Goal: Task Accomplishment & Management: Use online tool/utility

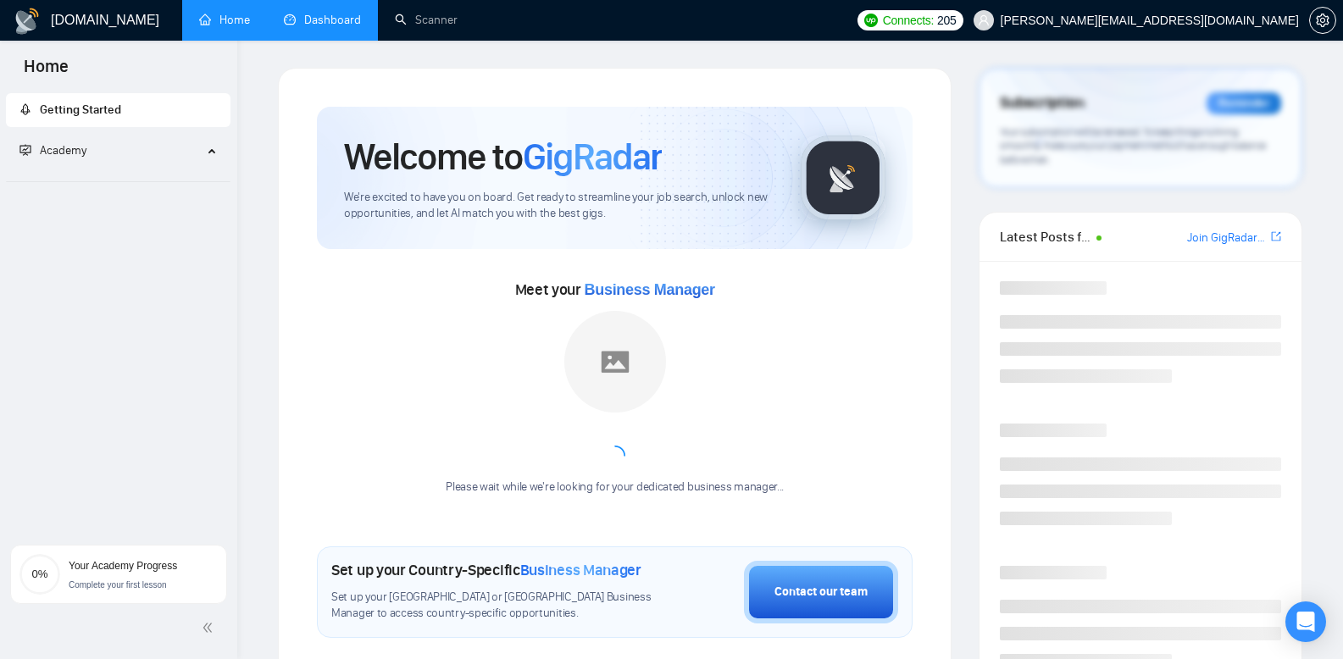
click at [325, 22] on link "Dashboard" at bounding box center [322, 20] width 77 height 14
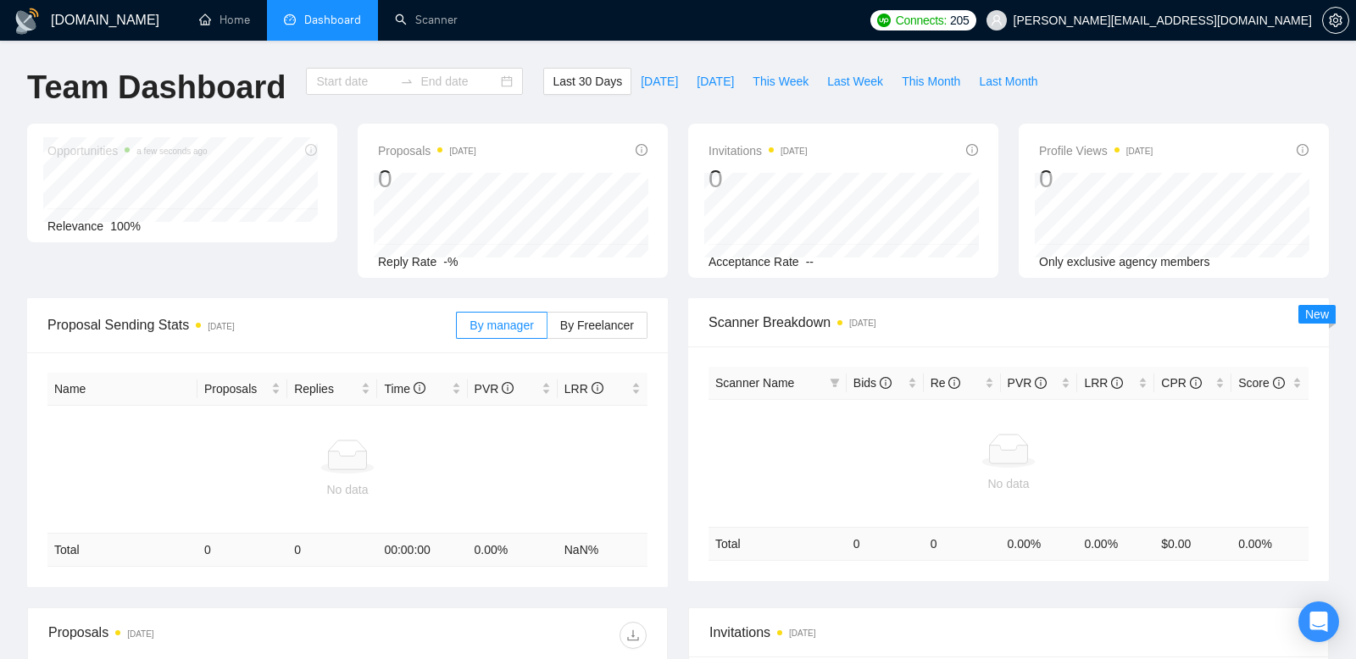
type input "[DATE]"
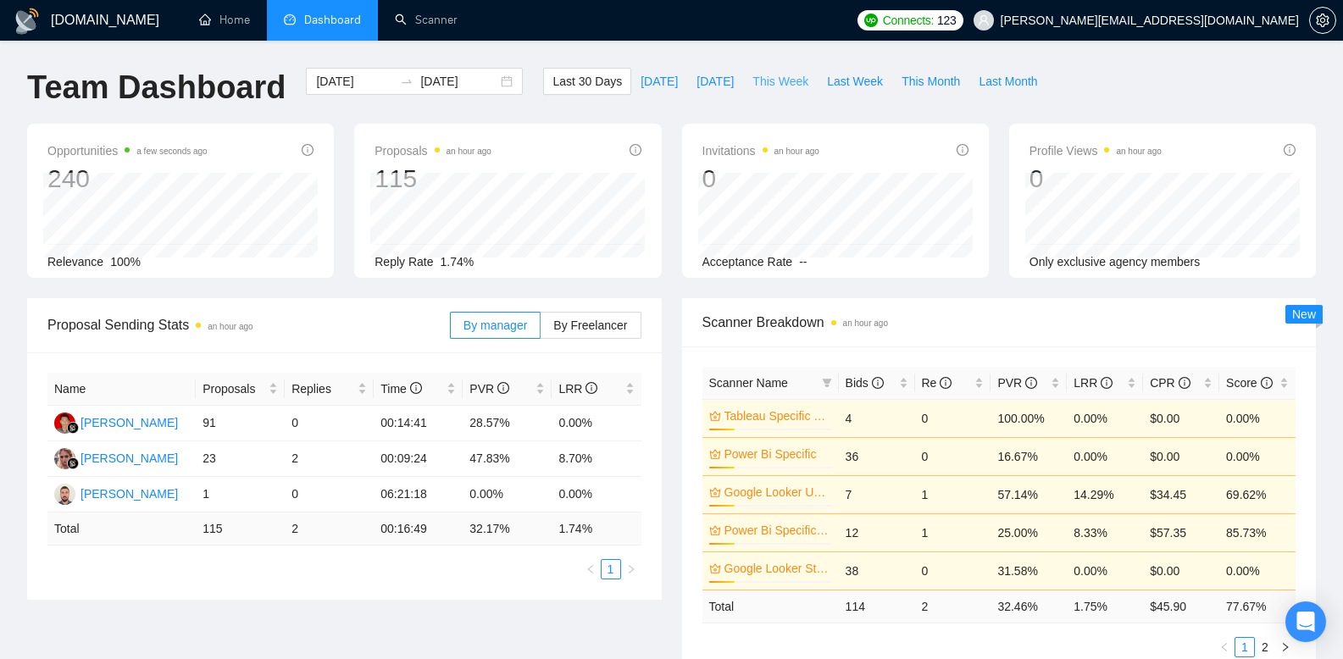
click at [785, 91] on button "This Week" at bounding box center [780, 81] width 75 height 27
type input "[DATE]"
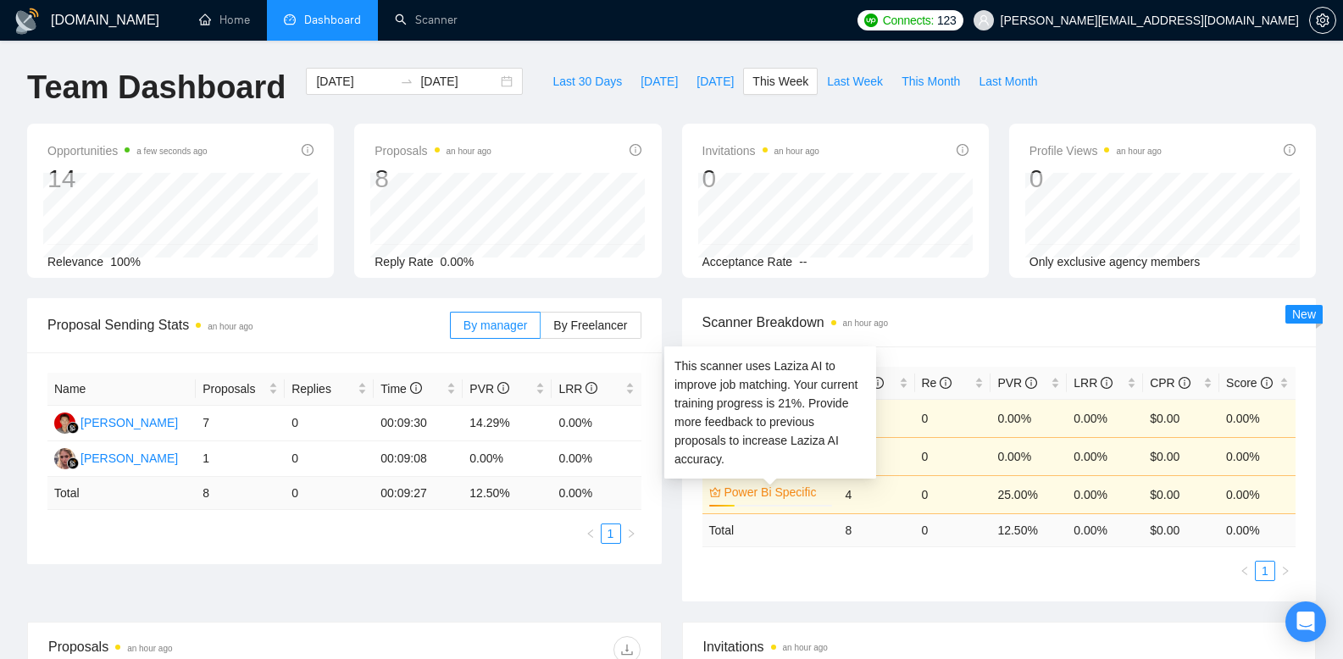
click at [775, 498] on link "Power Bi Specific" at bounding box center [777, 492] width 104 height 19
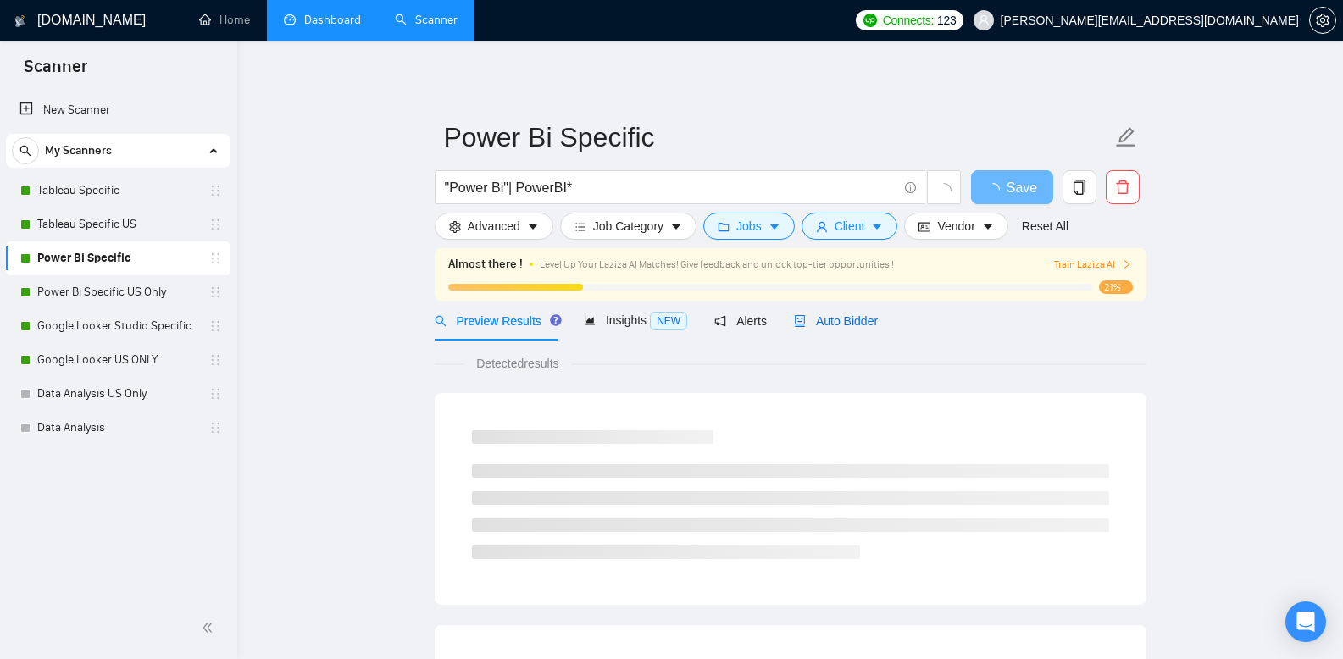
click at [856, 315] on span "Auto Bidder" at bounding box center [836, 321] width 84 height 14
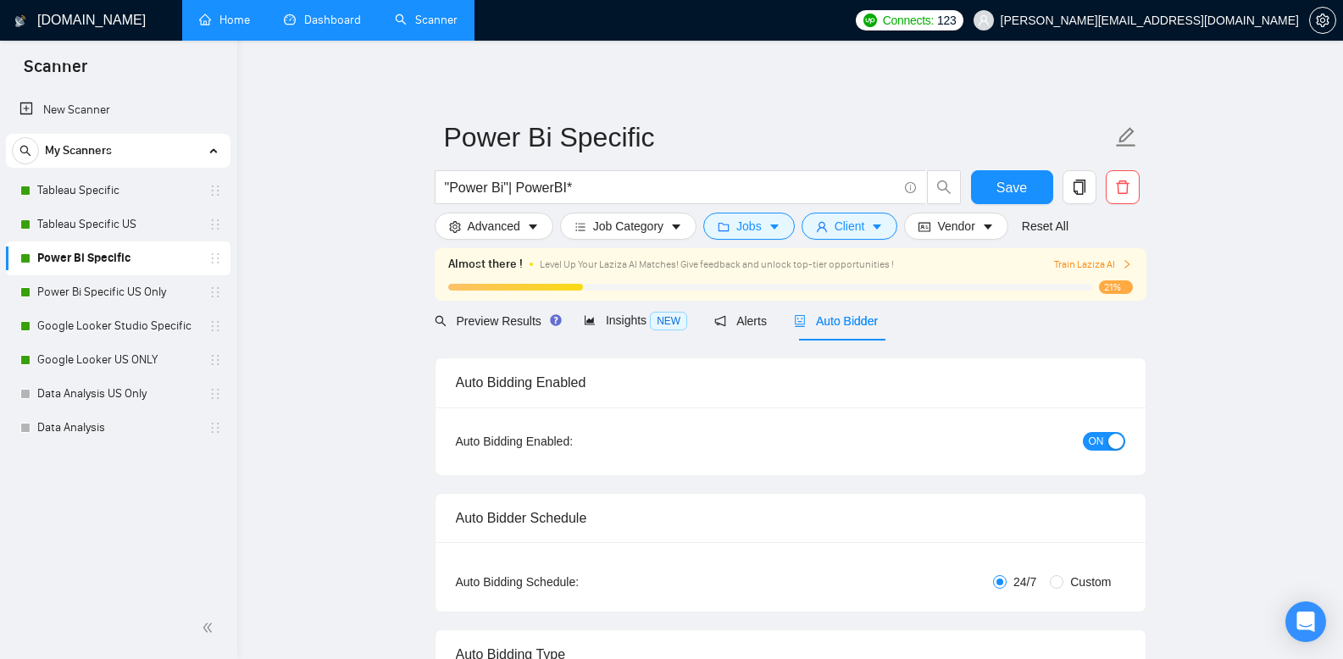
click at [209, 16] on link "Home" at bounding box center [224, 20] width 51 height 14
